Goal: Task Accomplishment & Management: Use online tool/utility

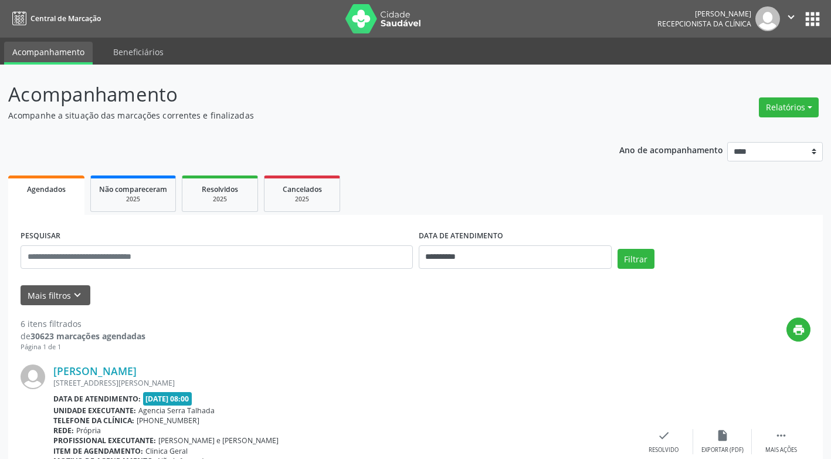
click at [36, 181] on link "Agendados" at bounding box center [46, 194] width 76 height 39
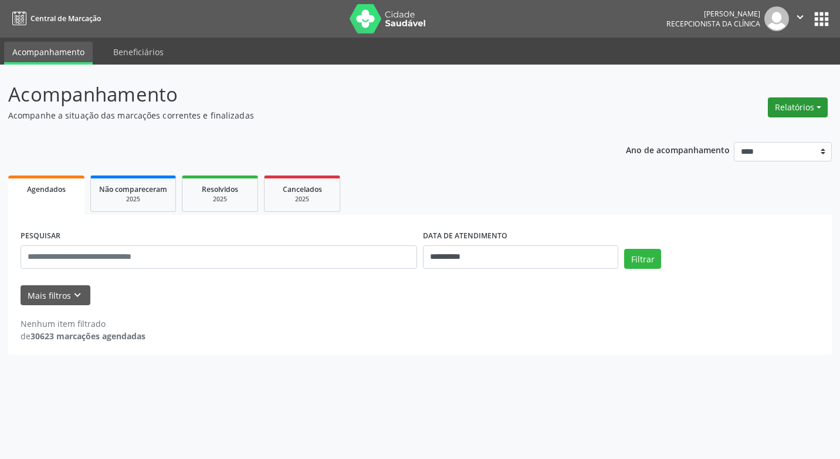
click at [790, 110] on button "Relatórios" at bounding box center [798, 107] width 60 height 20
click at [756, 133] on link "Agendamentos" at bounding box center [765, 132] width 126 height 16
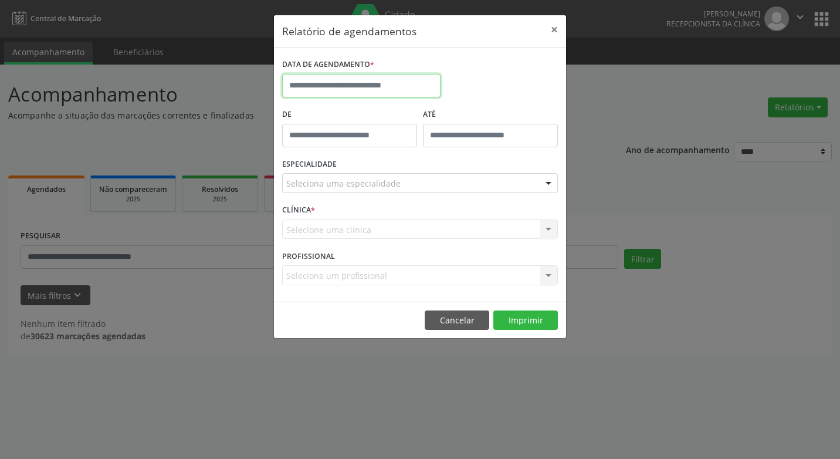
click at [364, 86] on input "text" at bounding box center [361, 85] width 158 height 23
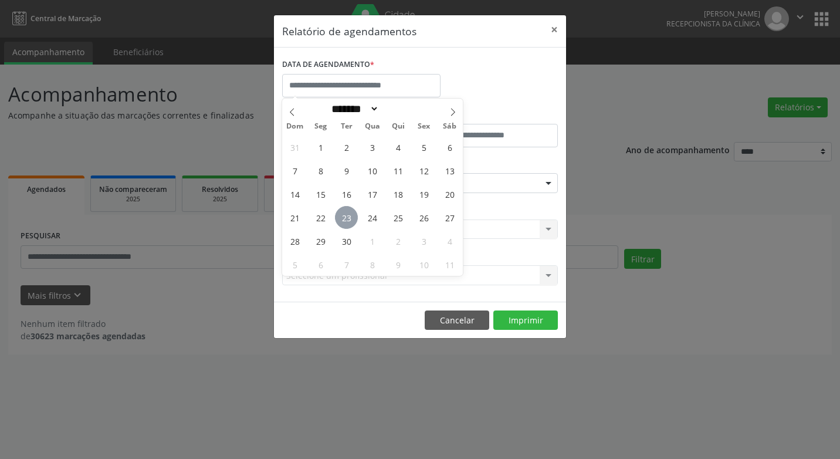
click at [341, 218] on span "23" at bounding box center [346, 217] width 23 height 23
type input "**********"
click at [341, 218] on span "23" at bounding box center [346, 217] width 23 height 23
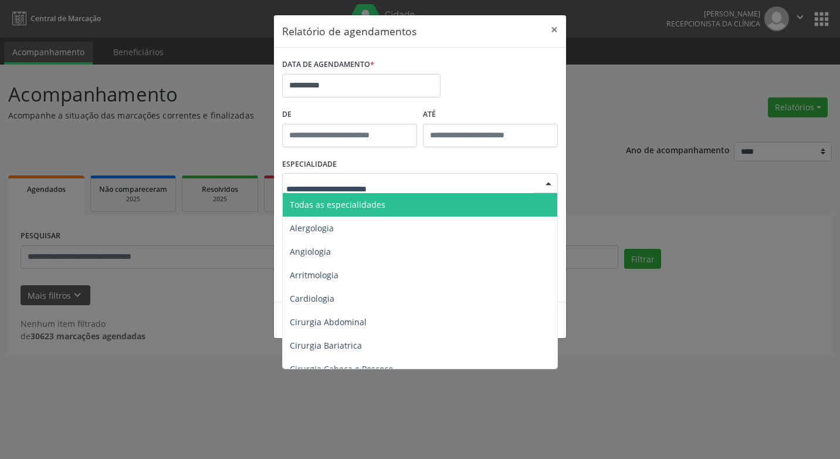
click at [547, 182] on div at bounding box center [549, 184] width 18 height 20
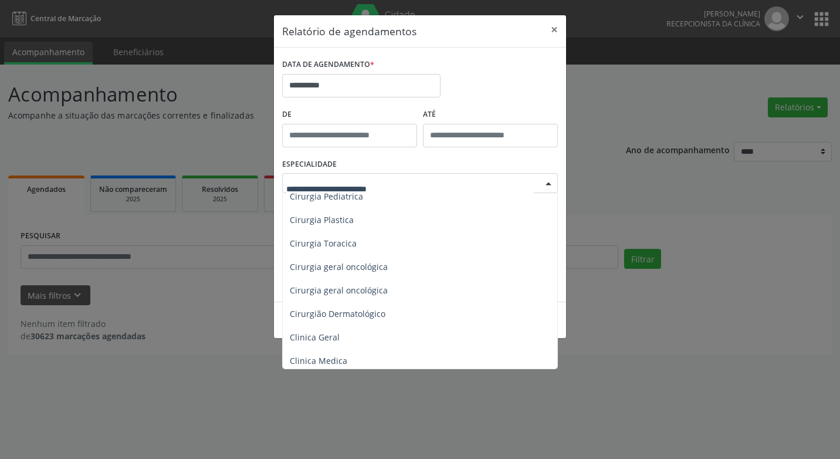
scroll to position [293, 0]
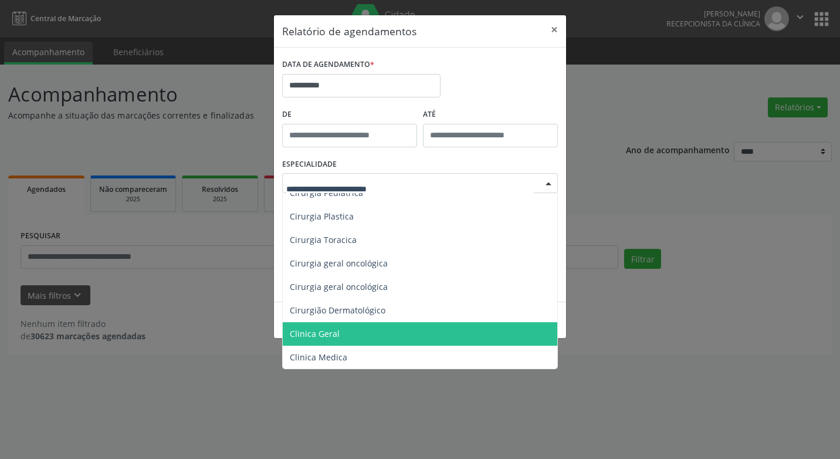
click at [307, 330] on span "Clinica Geral" at bounding box center [315, 333] width 50 height 11
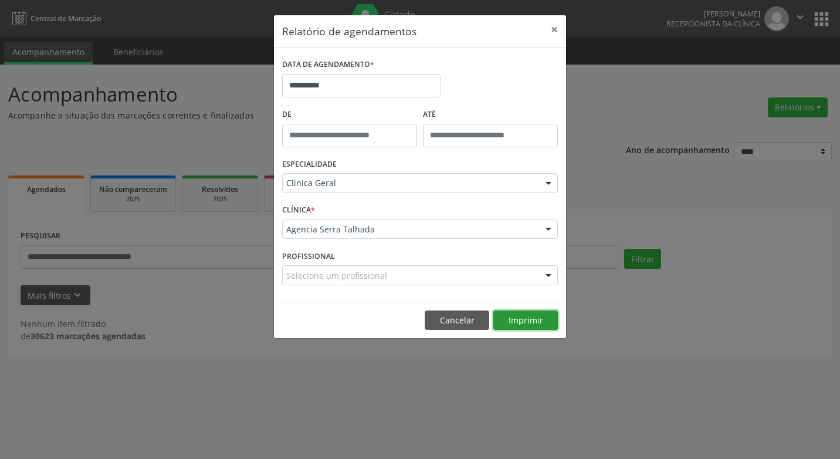
click at [522, 320] on button "Imprimir" at bounding box center [525, 320] width 65 height 20
